Goal: Information Seeking & Learning: Learn about a topic

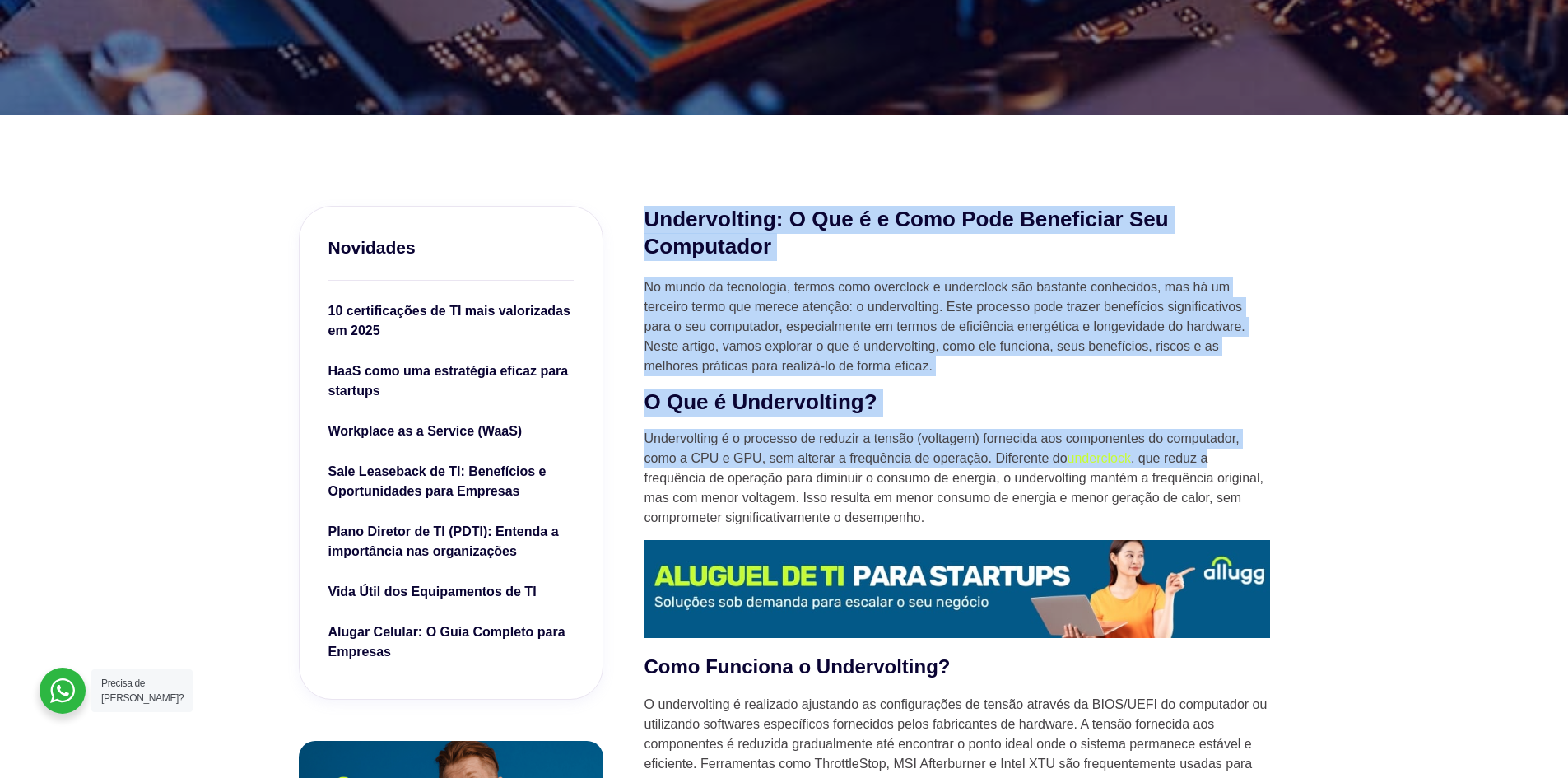
click at [1238, 463] on p "Undervolting é o processo de reduzir a tensão (voltagem) fornecida aos componen…" at bounding box center [957, 477] width 625 height 98
click at [1202, 394] on h2 "O Que é Undervolting?" at bounding box center [957, 403] width 625 height 28
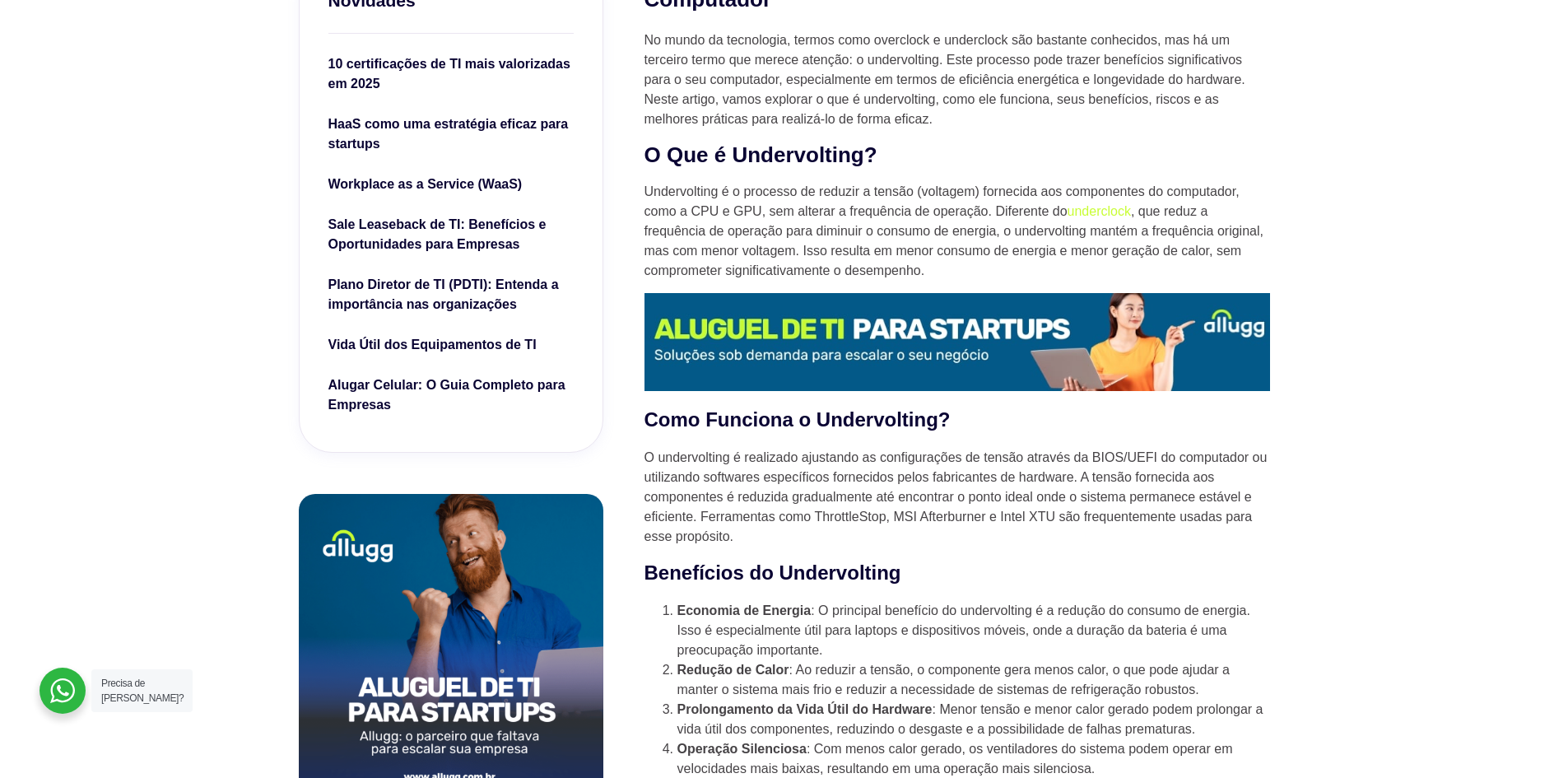
scroll to position [638, 0]
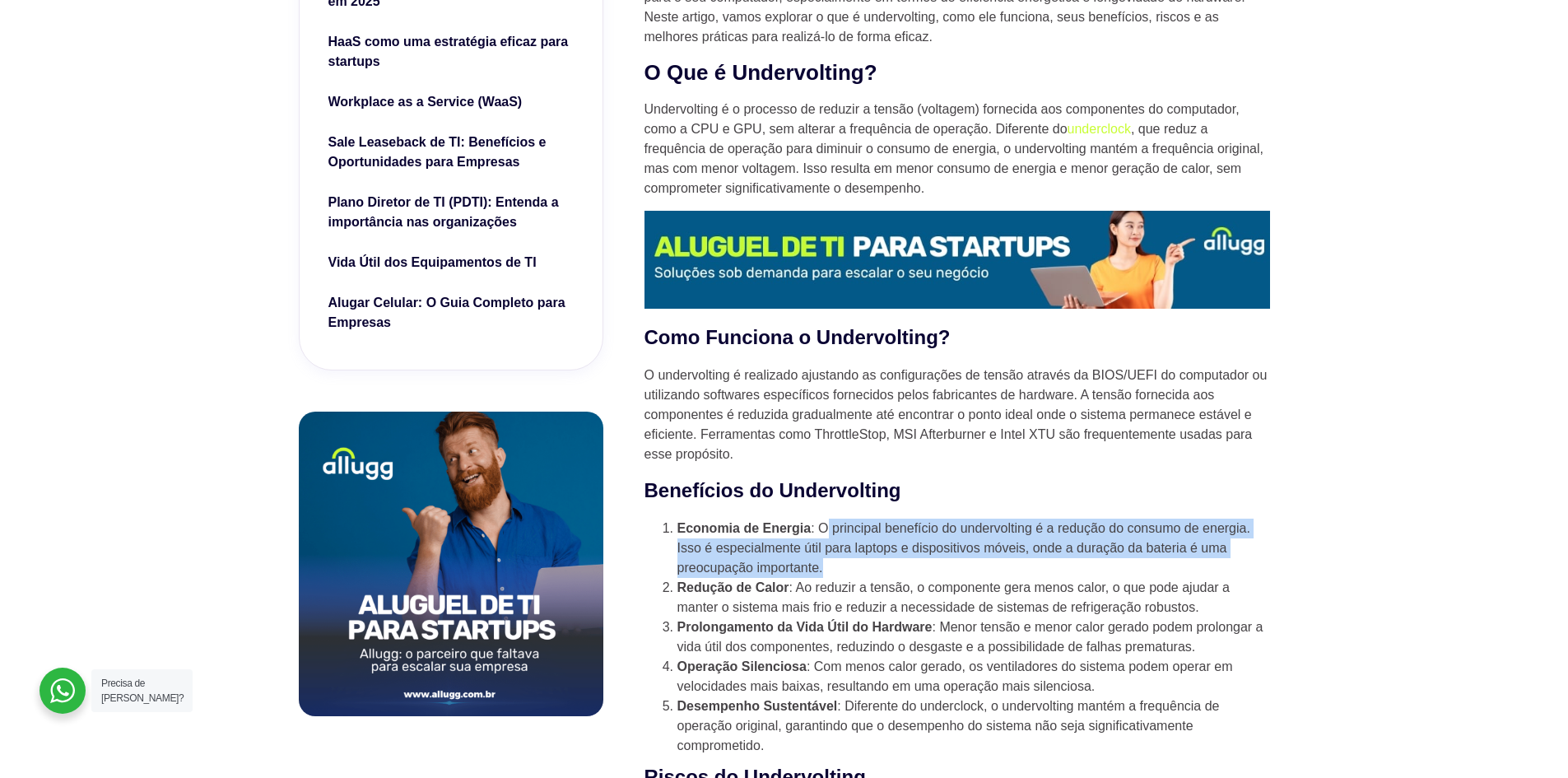
drag, startPoint x: 824, startPoint y: 528, endPoint x: 1201, endPoint y: 565, distance: 378.8
click at [1201, 565] on li "Economia de Energia : O principal benefício do undervolting é a redução do cons…" at bounding box center [973, 548] width 592 height 59
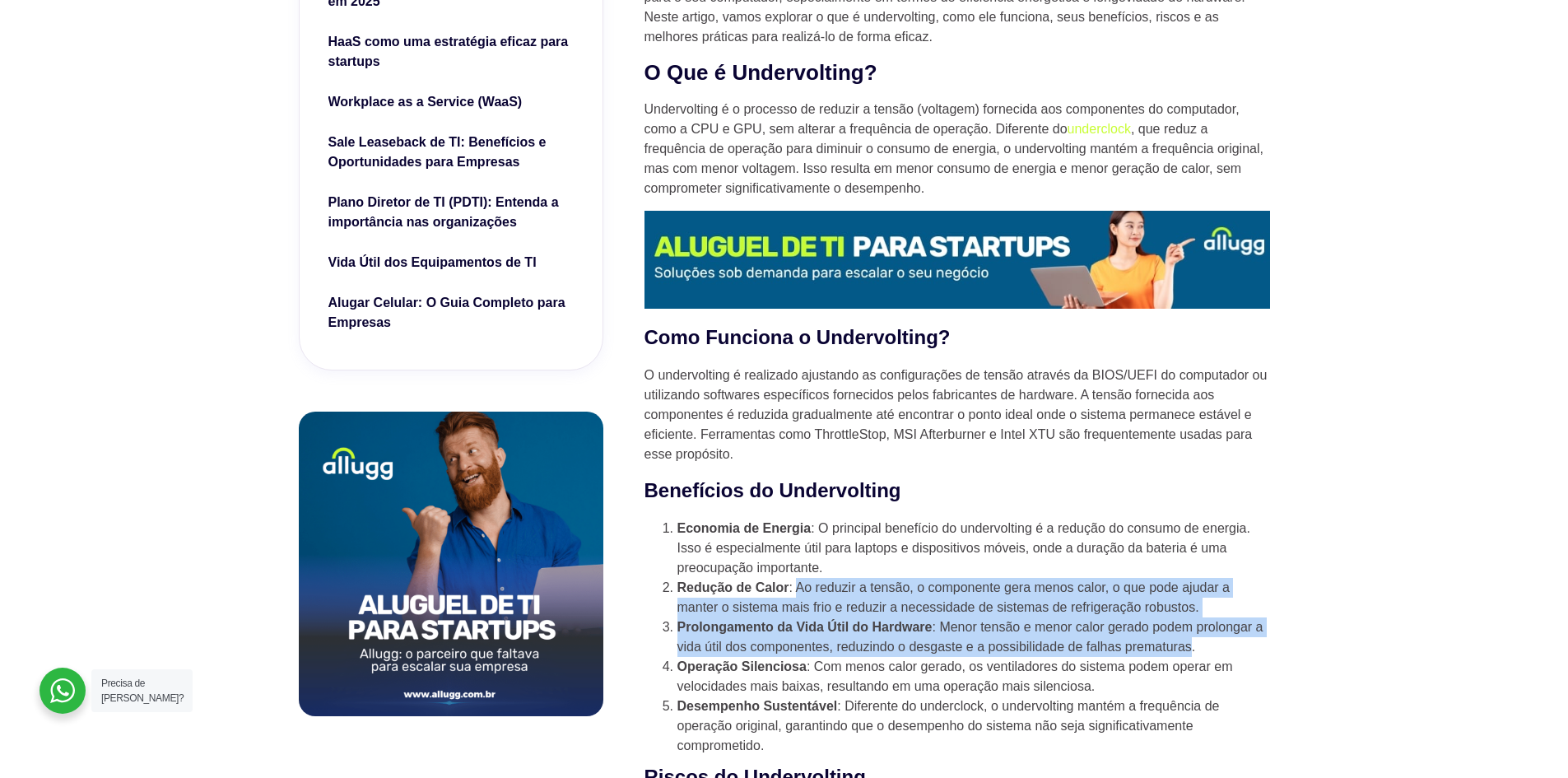
drag, startPoint x: 796, startPoint y: 590, endPoint x: 1193, endPoint y: 637, distance: 399.8
click at [1193, 637] on ol "Economia de Energia : O principal benefício do undervolting é a redução do cons…" at bounding box center [957, 637] width 625 height 237
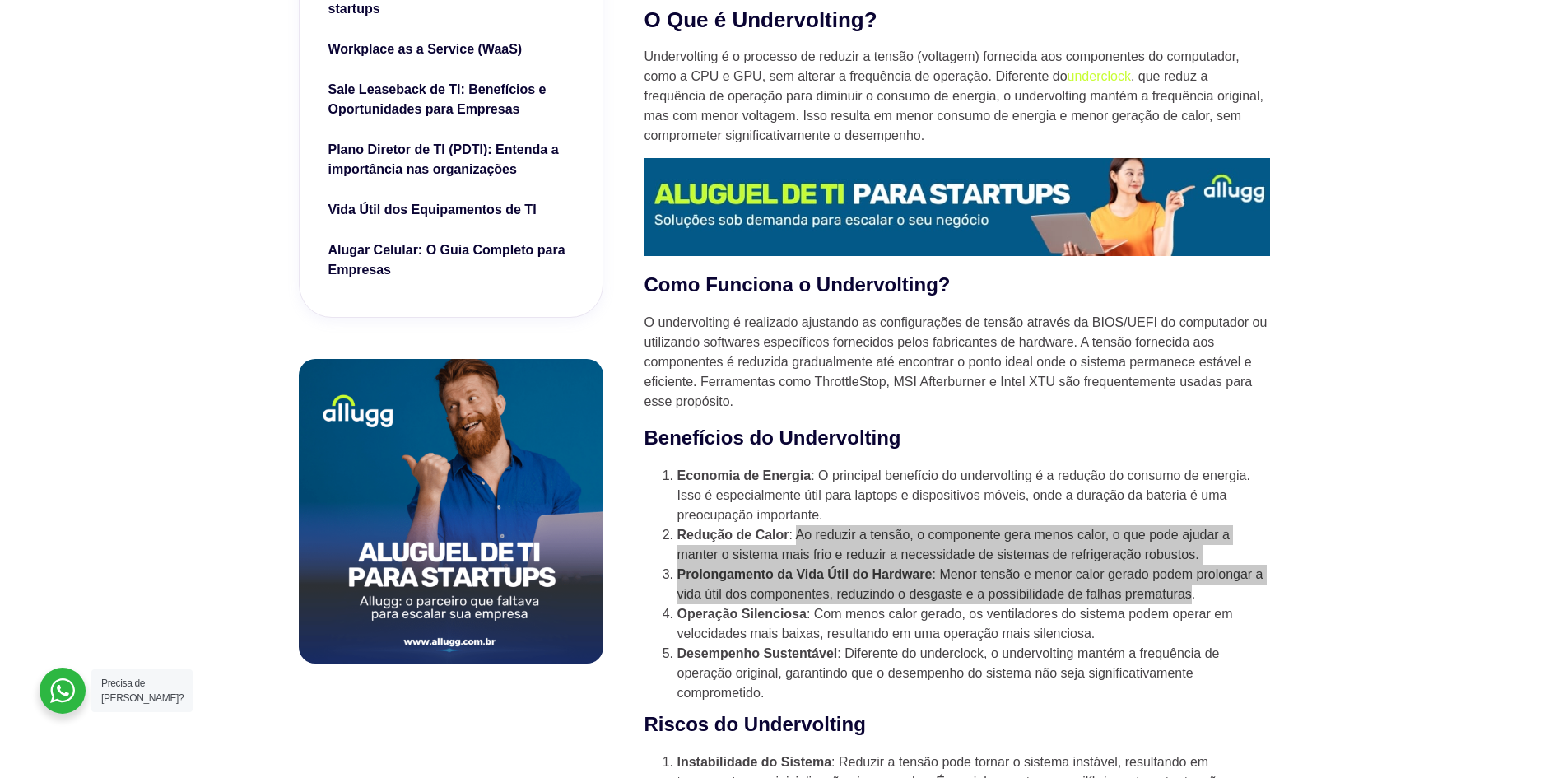
scroll to position [720, 0]
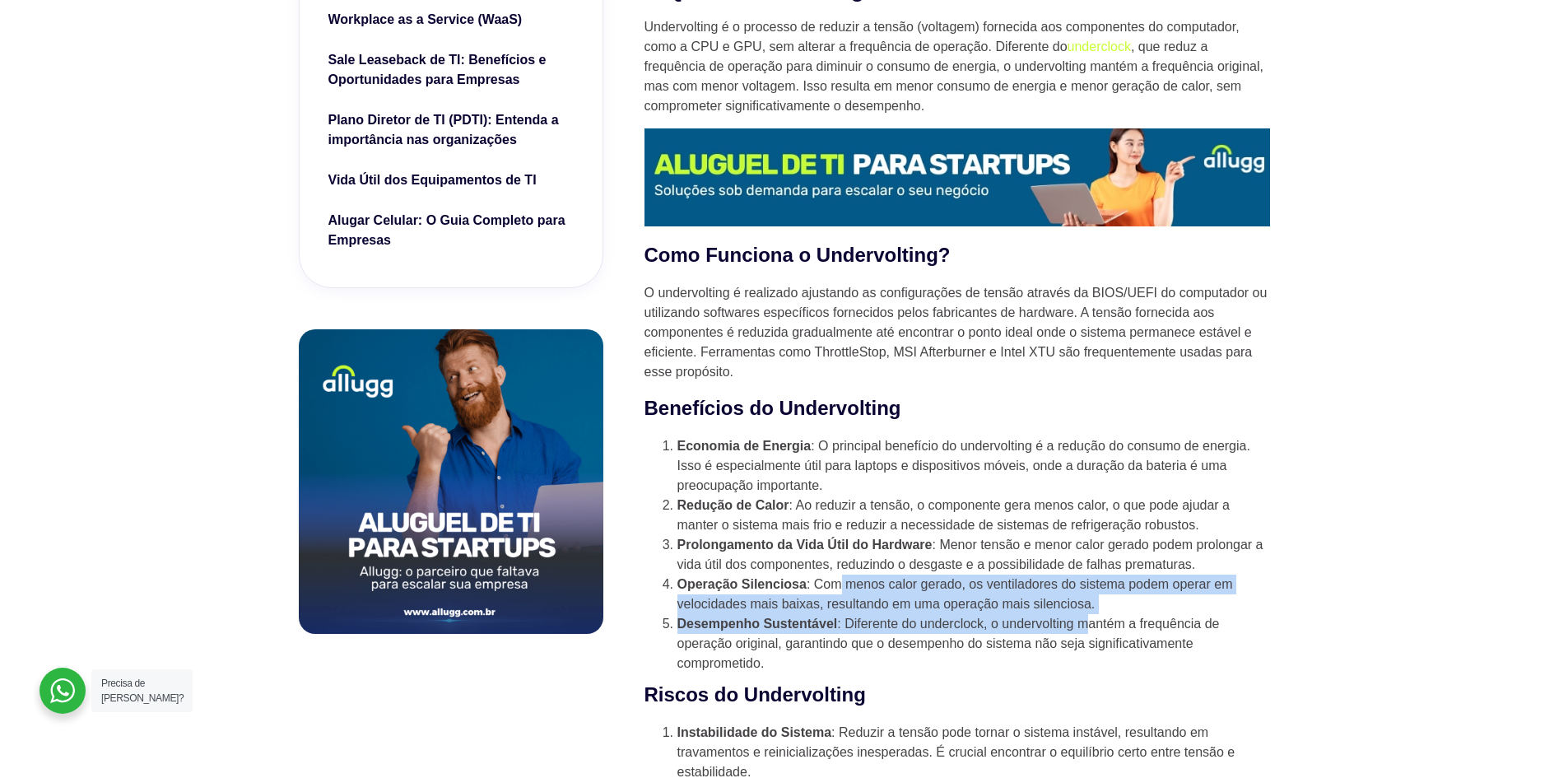
drag, startPoint x: 836, startPoint y: 573, endPoint x: 1092, endPoint y: 619, distance: 260.1
click at [1092, 618] on ol "Economia de Energia : O principal benefício do undervolting é a redução do cons…" at bounding box center [957, 555] width 625 height 237
click at [1093, 621] on li "Desempenho Sustentável : Diferente do underclock, o undervolting mantém a frequ…" at bounding box center [973, 644] width 592 height 59
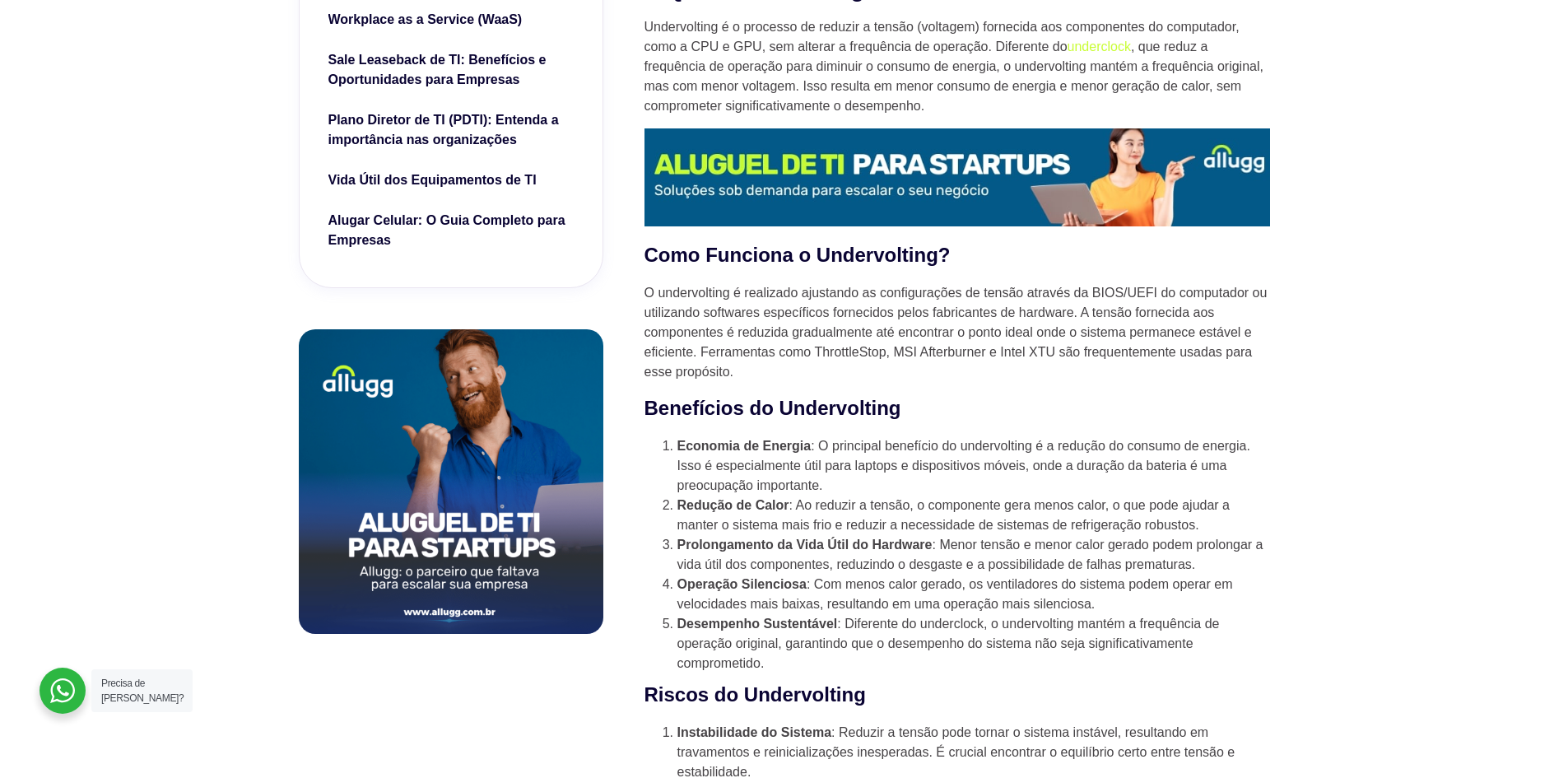
click at [1055, 611] on li "Operação Silenciosa : Com menos calor gerado, os ventiladores do sistema podem …" at bounding box center [973, 593] width 592 height 39
drag, startPoint x: 1053, startPoint y: 626, endPoint x: 1241, endPoint y: 623, distance: 188.0
click at [1241, 623] on li "Desempenho Sustentável : Diferente do underclock, o undervolting mantém a frequ…" at bounding box center [973, 644] width 592 height 59
click at [1213, 649] on li "Desempenho Sustentável : Diferente do underclock, o undervolting mantém a frequ…" at bounding box center [973, 644] width 592 height 59
drag, startPoint x: 1108, startPoint y: 649, endPoint x: 722, endPoint y: 646, distance: 386.0
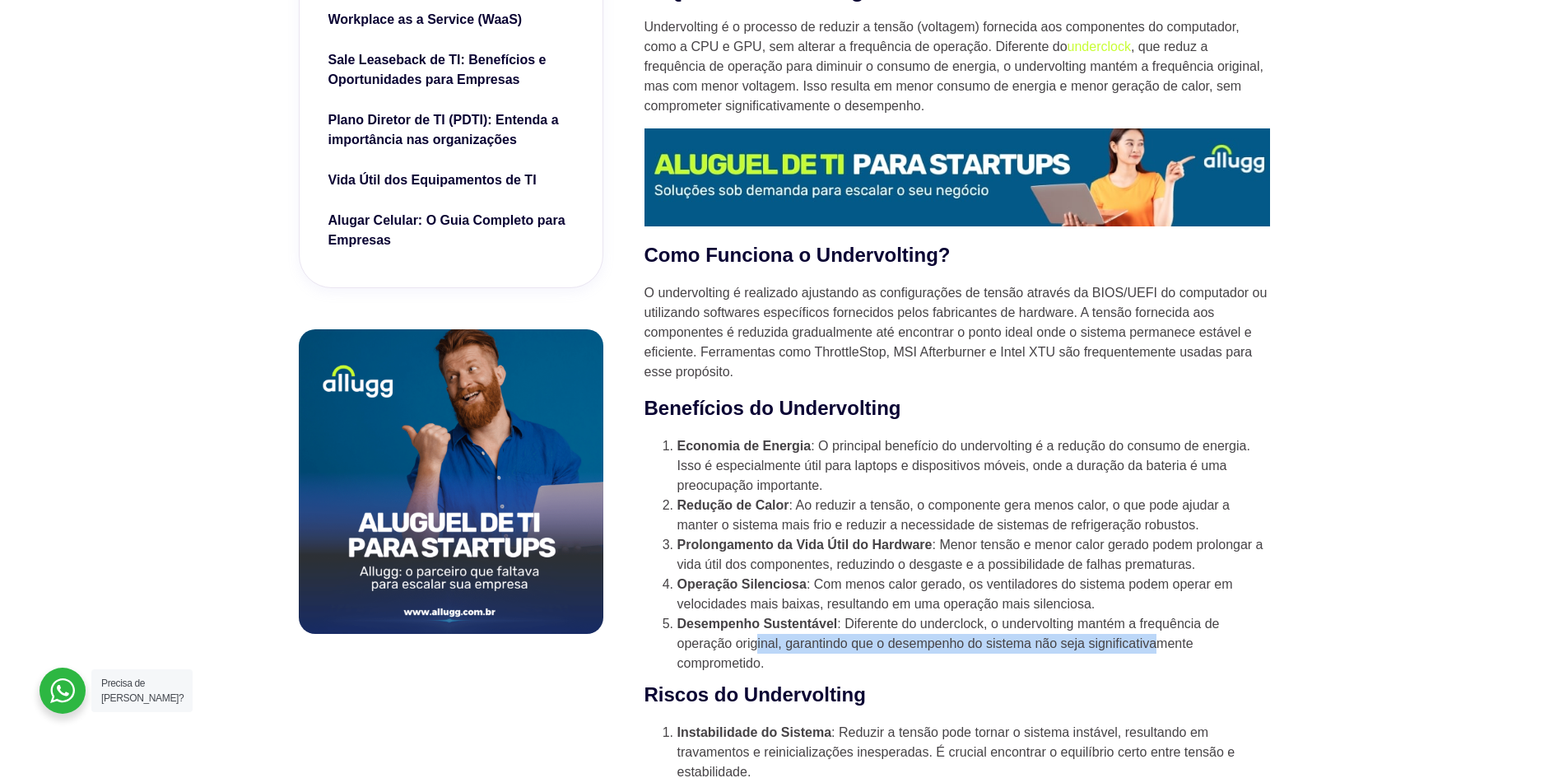
click at [730, 635] on li "Desempenho Sustentável : Diferente do underclock, o undervolting mantém a frequ…" at bounding box center [973, 644] width 592 height 59
drag, startPoint x: 743, startPoint y: 673, endPoint x: 832, endPoint y: 673, distance: 89.0
click at [746, 673] on li "Desempenho Sustentável : Diferente do underclock, o undervolting mantém a frequ…" at bounding box center [973, 644] width 592 height 59
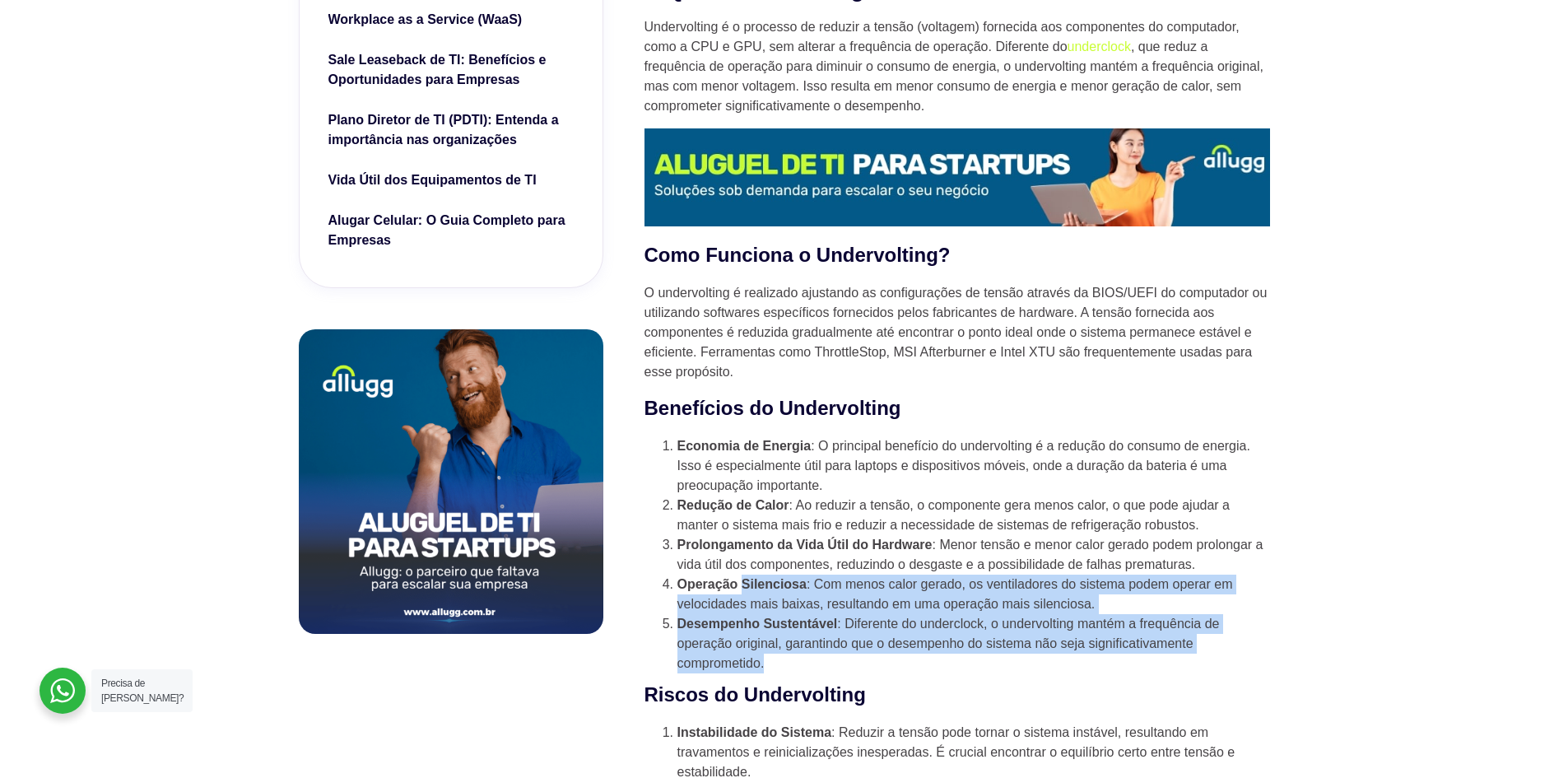
drag, startPoint x: 737, startPoint y: 657, endPoint x: 774, endPoint y: 599, distance: 68.8
click at [747, 581] on ol "Economia de Energia : O principal benefício do undervolting é a redução do cons…" at bounding box center [957, 555] width 625 height 237
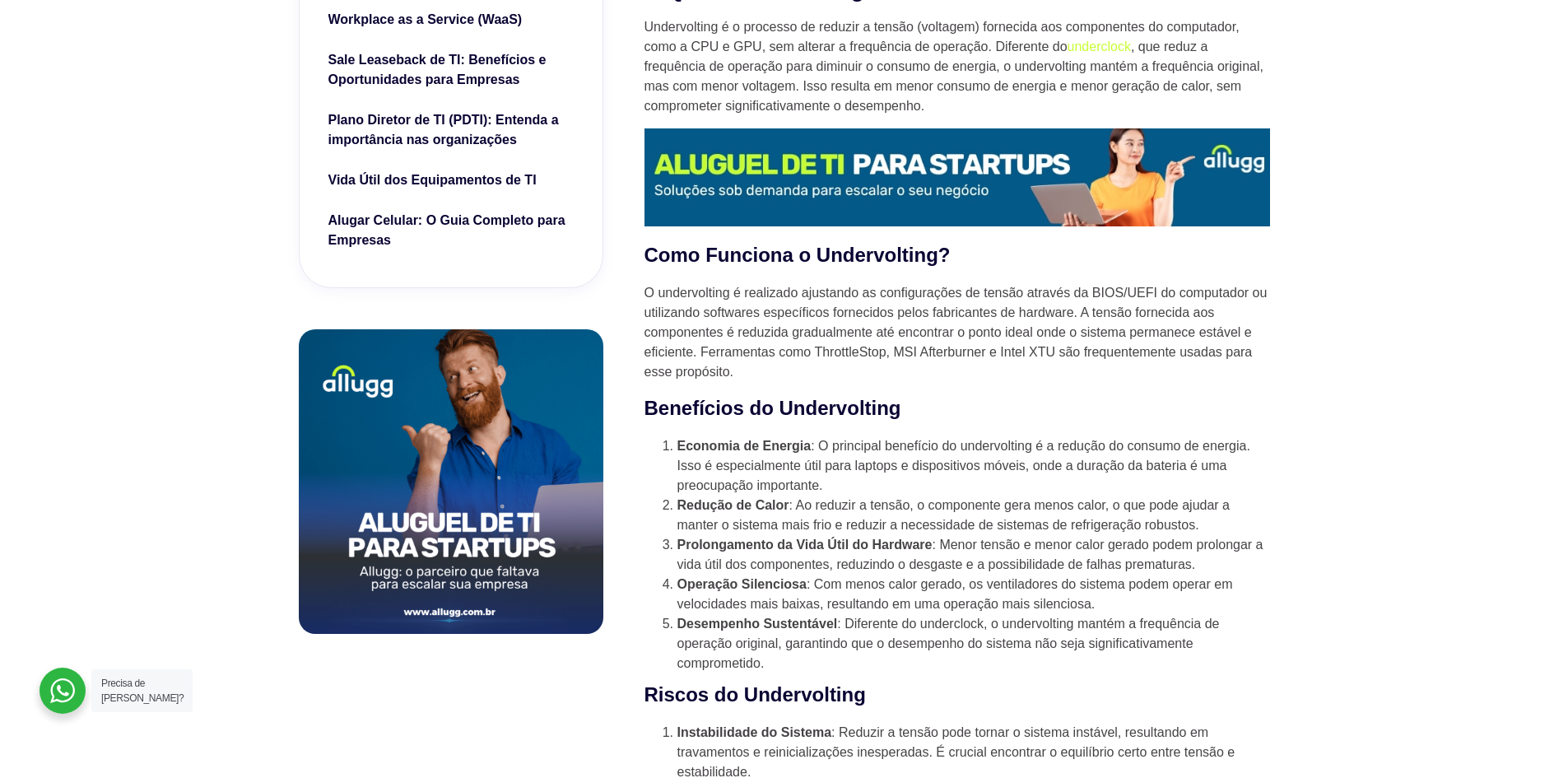
click at [911, 687] on h3 "Riscos do Undervolting" at bounding box center [957, 694] width 625 height 30
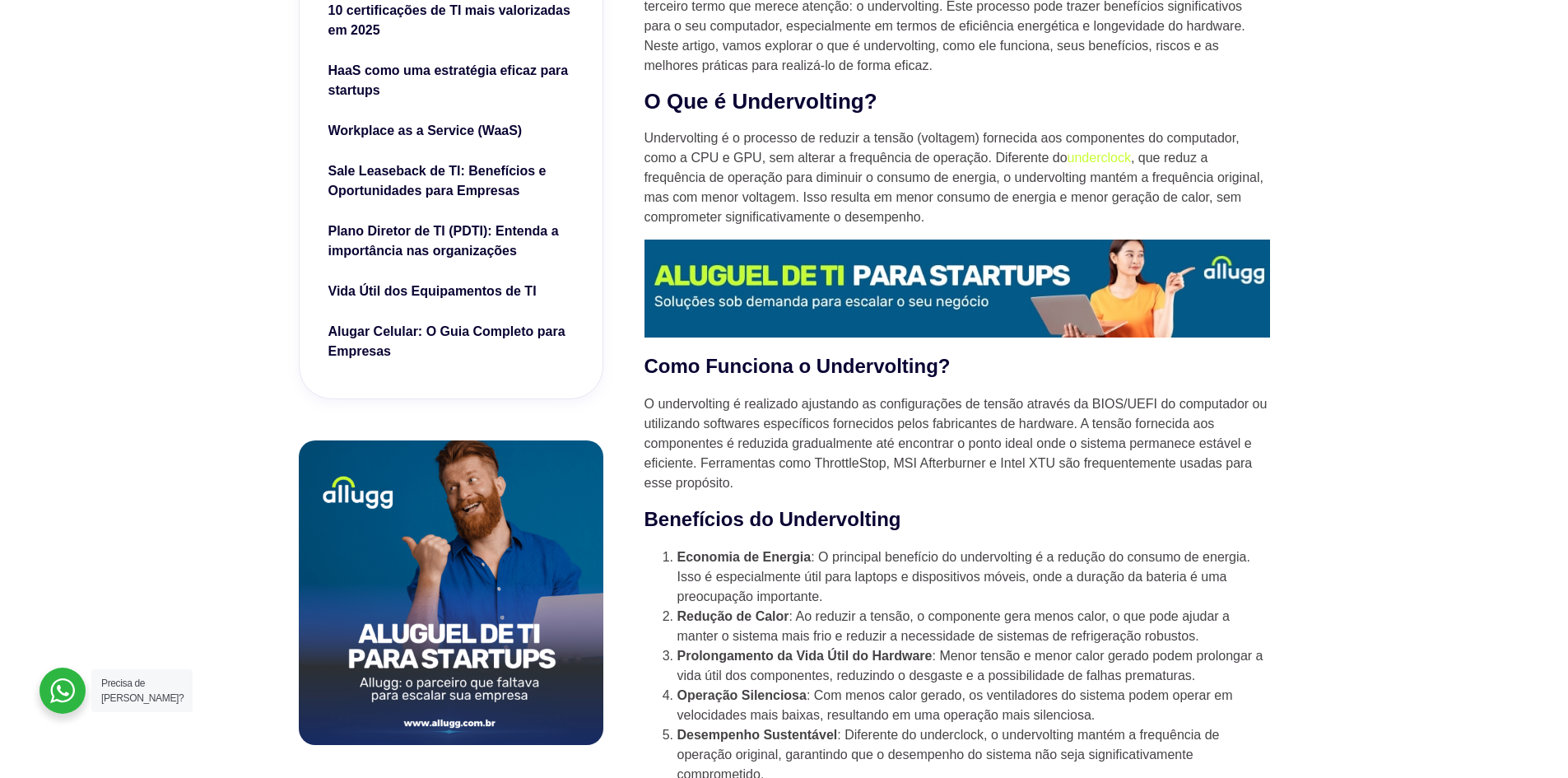
scroll to position [802, 0]
